Goal: Task Accomplishment & Management: Manage account settings

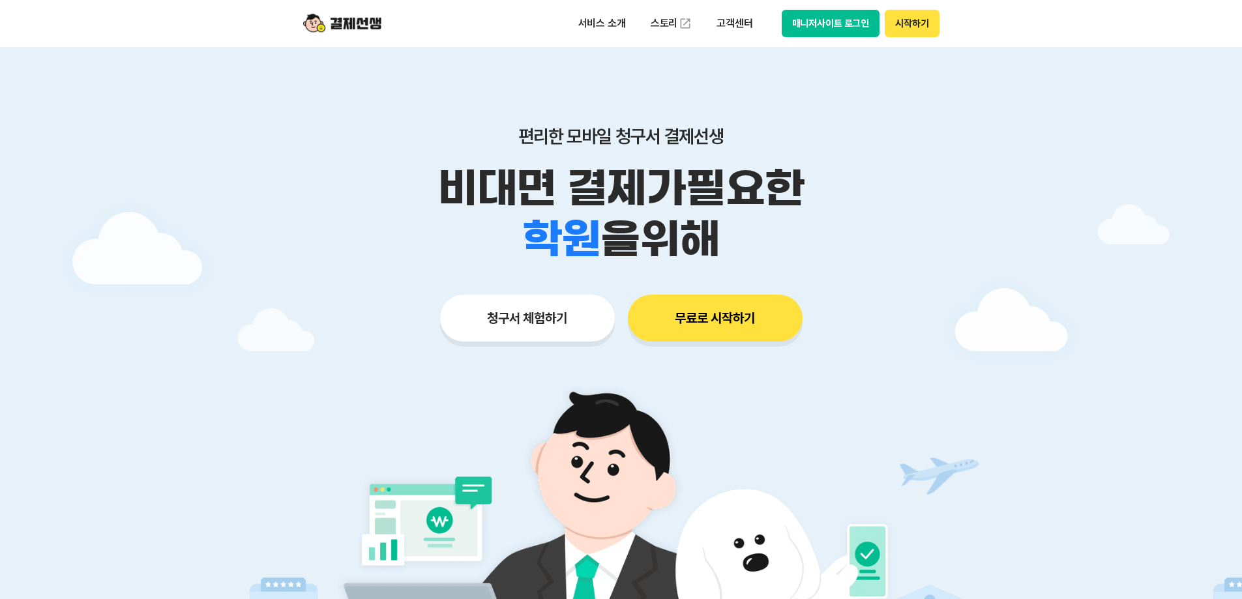
click at [846, 25] on button "매니저사이트 로그인" at bounding box center [831, 23] width 98 height 27
click at [854, 27] on button "매니저사이트 로그인" at bounding box center [831, 23] width 98 height 27
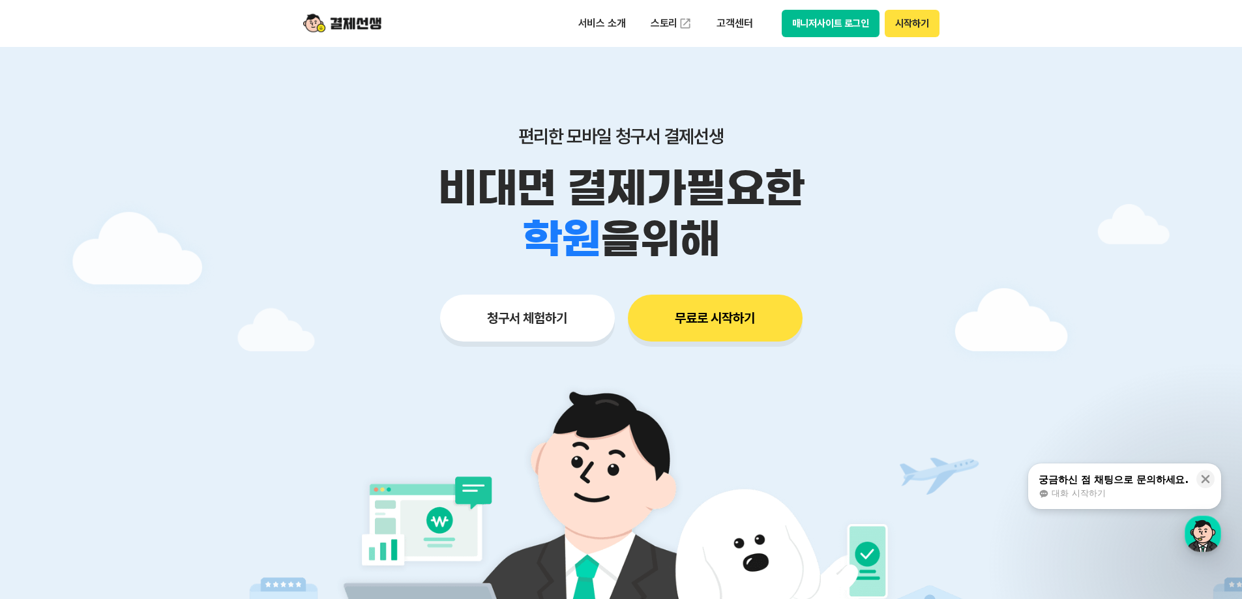
click at [830, 33] on button "매니저사이트 로그인" at bounding box center [831, 23] width 98 height 27
click at [810, 19] on button "매니저사이트 로그인" at bounding box center [831, 23] width 98 height 27
click at [850, 31] on button "매니저사이트 로그인" at bounding box center [831, 23] width 98 height 27
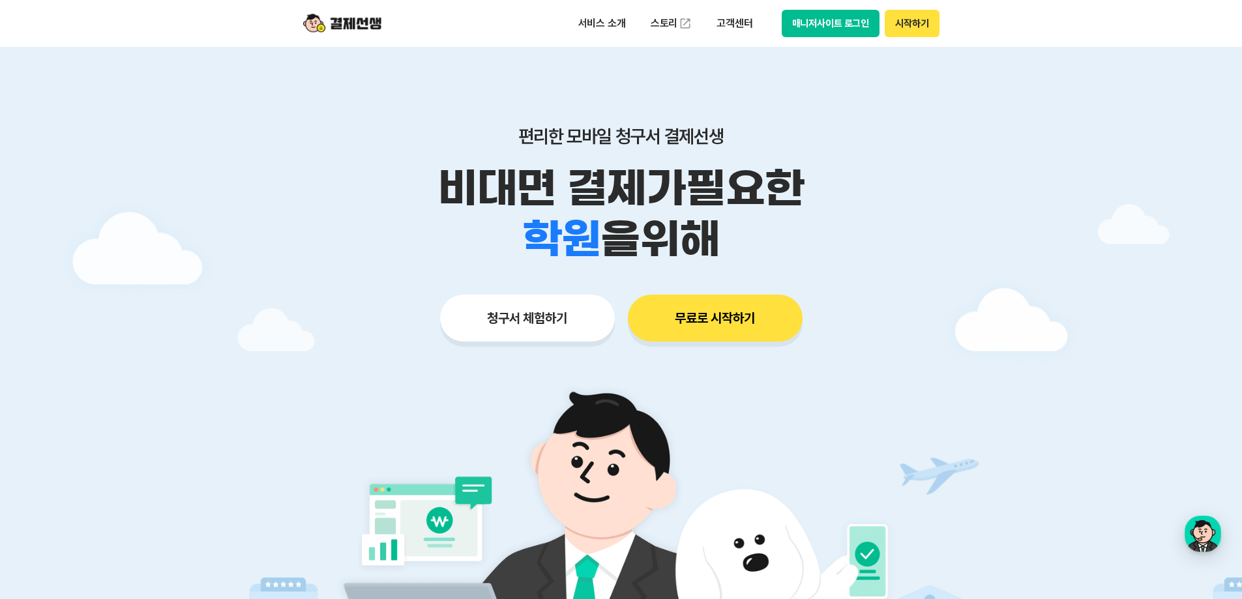
click at [837, 30] on button "매니저사이트 로그인" at bounding box center [831, 23] width 98 height 27
